Goal: Task Accomplishment & Management: Use online tool/utility

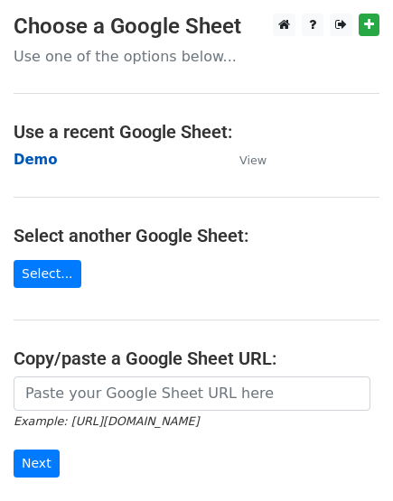
click at [23, 165] on strong "Demo" at bounding box center [36, 160] width 44 height 16
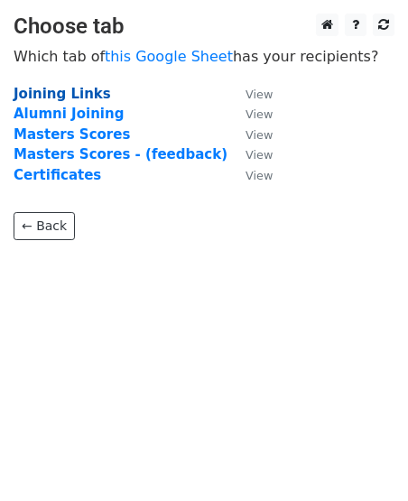
click at [31, 99] on strong "Joining Links" at bounding box center [63, 94] width 98 height 16
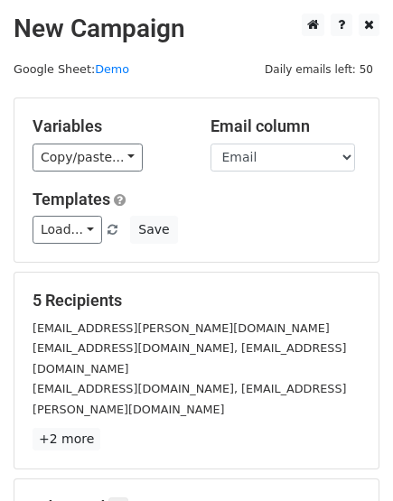
scroll to position [197, 0]
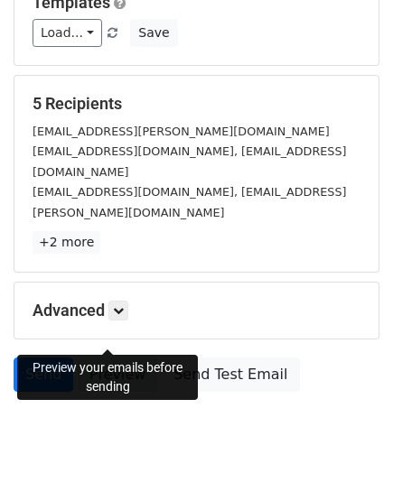
click at [118, 358] on link "Preview" at bounding box center [118, 375] width 80 height 34
click at [36, 358] on link "Send" at bounding box center [44, 375] width 60 height 34
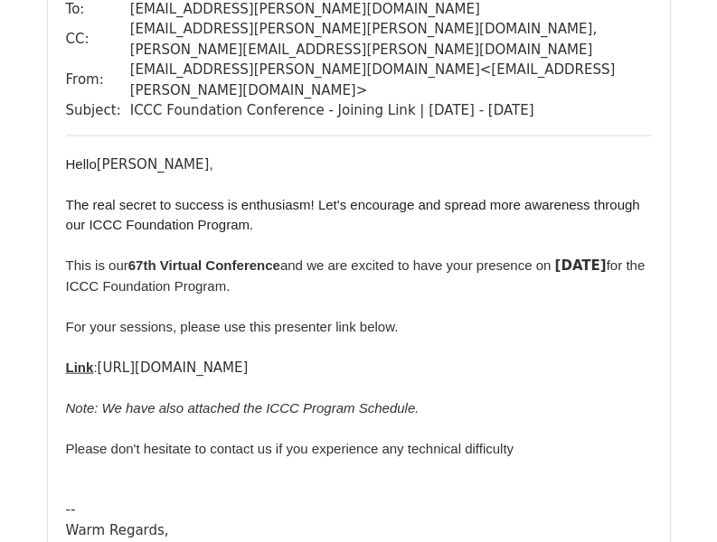
scroll to position [3439, 0]
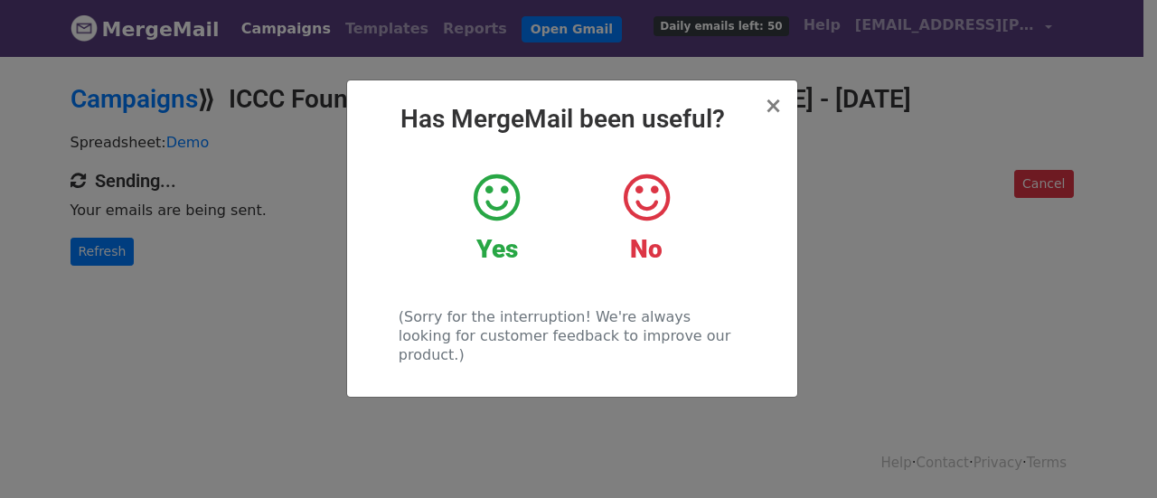
click at [492, 190] on icon at bounding box center [496, 198] width 46 height 54
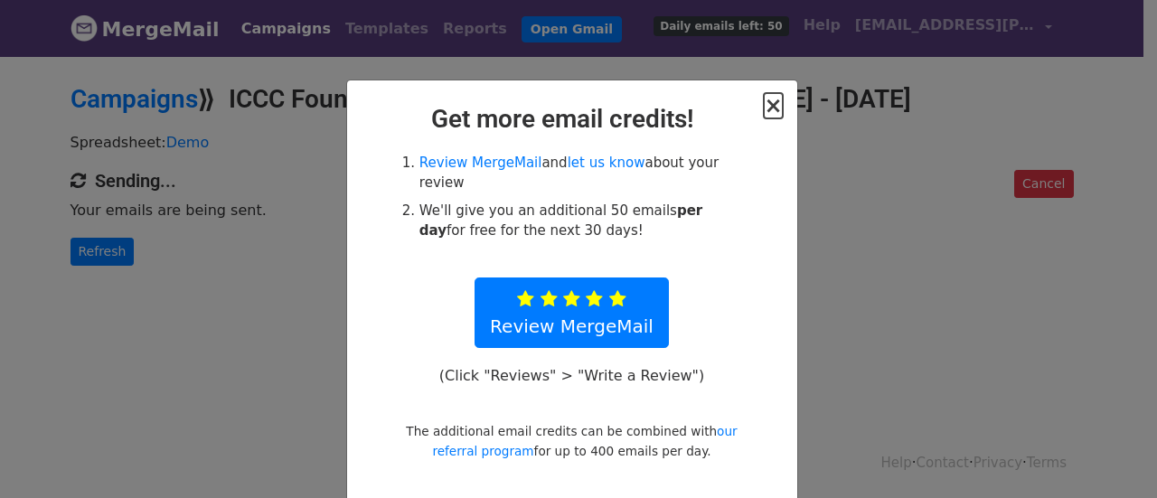
click at [765, 102] on span "×" at bounding box center [773, 105] width 18 height 25
